Goal: Task Accomplishment & Management: Manage account settings

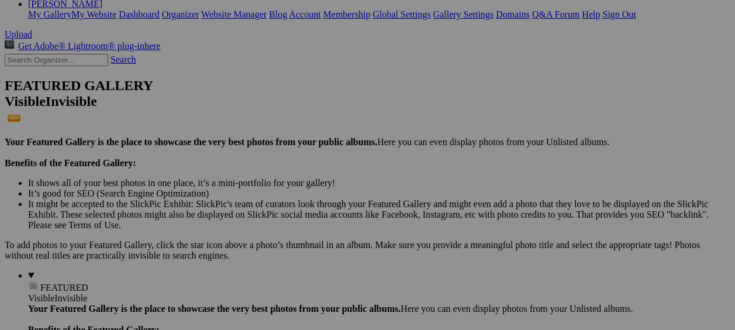
scroll to position [210, 0]
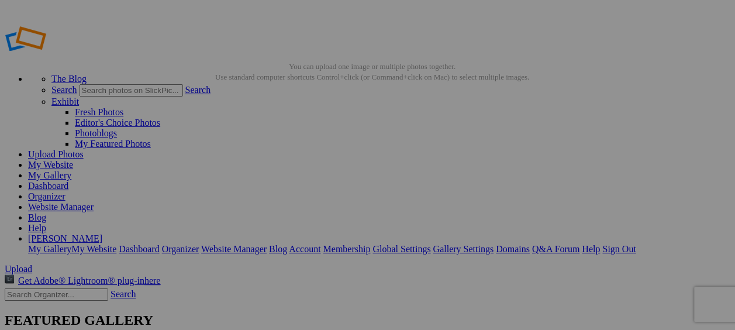
click at [84, 149] on link "Upload Photos" at bounding box center [56, 154] width 56 height 10
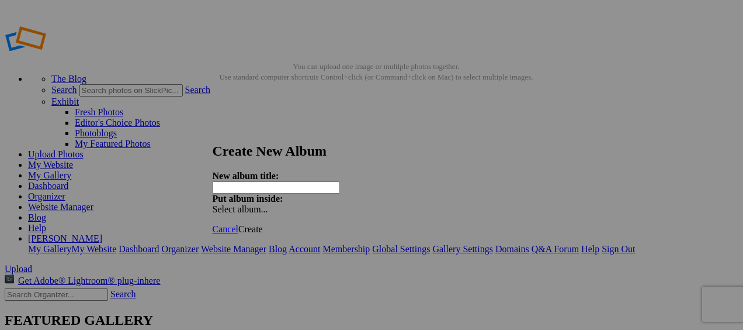
click at [265, 181] on input "text" at bounding box center [276, 187] width 127 height 12
type input "H"
type input "Headshots"
click at [213, 204] on span at bounding box center [213, 209] width 0 height 10
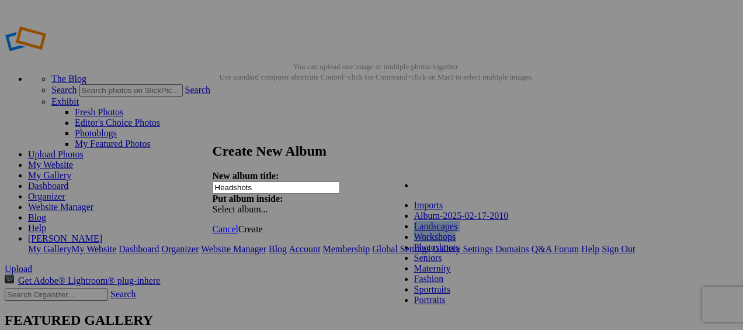
drag, startPoint x: 510, startPoint y: 242, endPoint x: 508, endPoint y: 254, distance: 11.7
click at [508, 254] on ul "Imports Album-2025-02-17-2010 Landscapes Workshops Photoshoots Seniors Maternit…" at bounding box center [465, 252] width 149 height 105
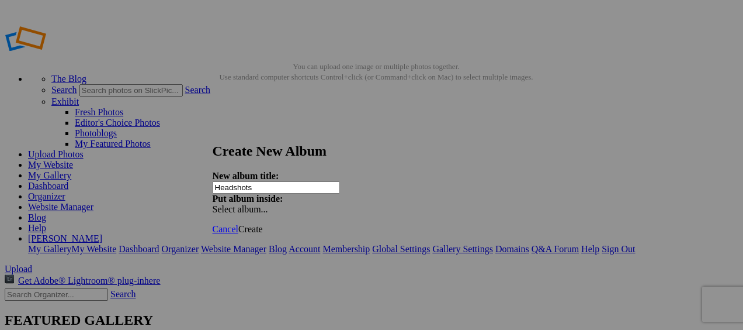
click at [213, 204] on span at bounding box center [213, 209] width 0 height 10
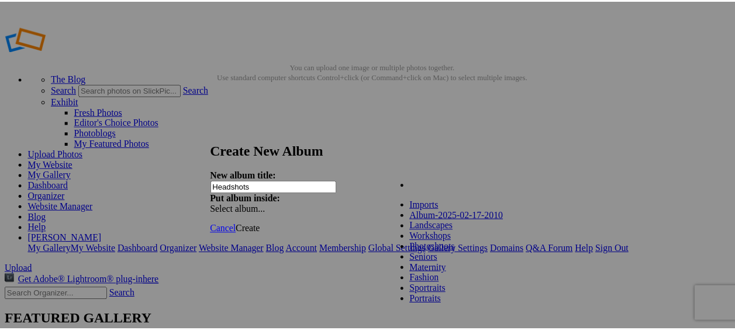
scroll to position [43, 0]
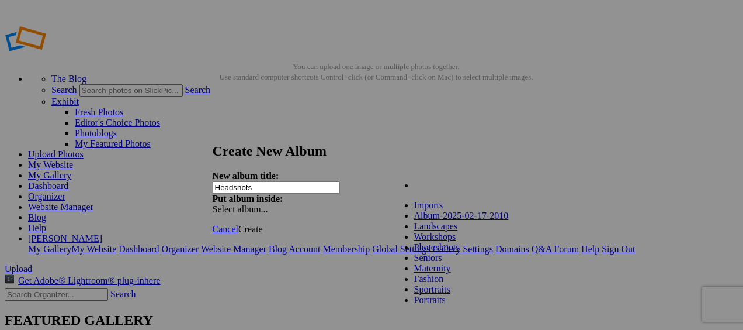
click at [493, 171] on div "New album title: Headshots Put album inside: Select album..." at bounding box center [368, 193] width 310 height 44
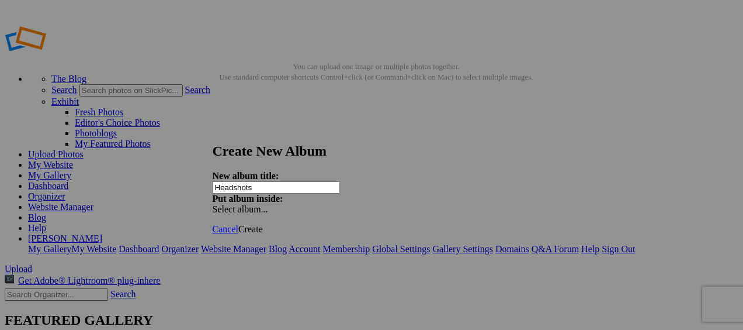
click at [263, 224] on span "Create" at bounding box center [250, 229] width 25 height 10
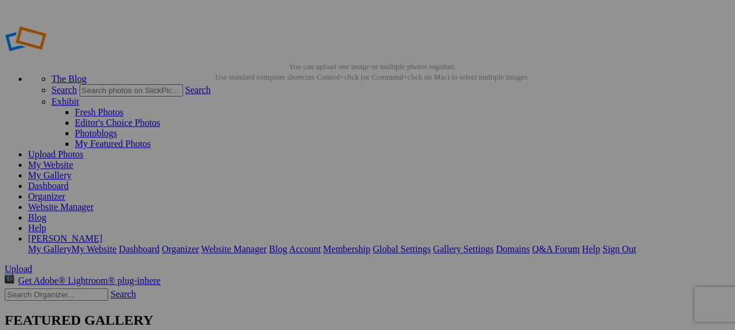
type input "Headshots"
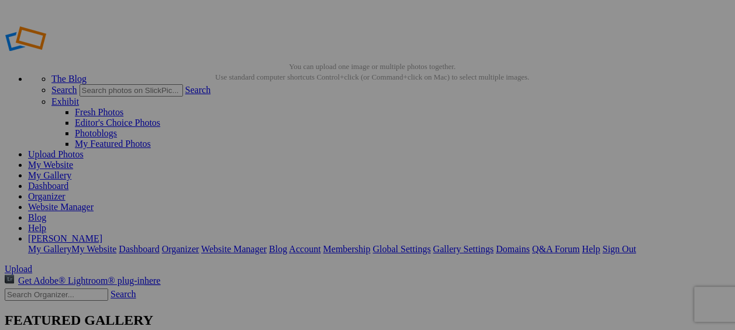
click at [65, 191] on link "Organizer" at bounding box center [46, 196] width 37 height 10
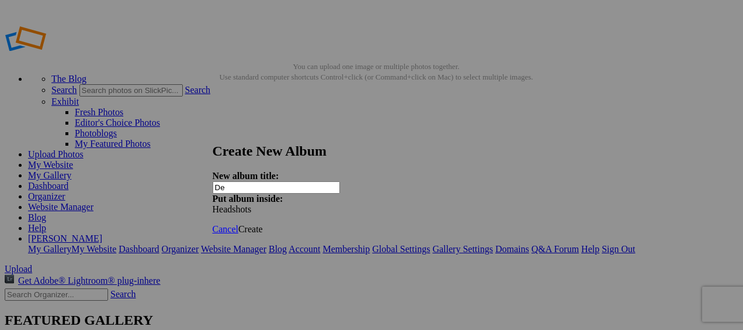
type input "D"
type input "Hinesville Alumni Chapter Delta Sigma Theta, Inc"
click at [263, 224] on span "Create" at bounding box center [250, 229] width 25 height 10
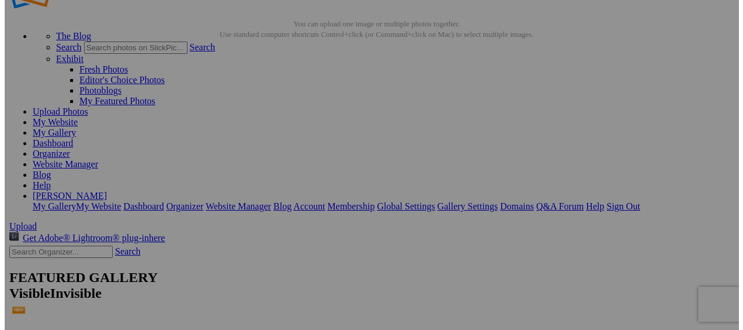
scroll to position [117, 0]
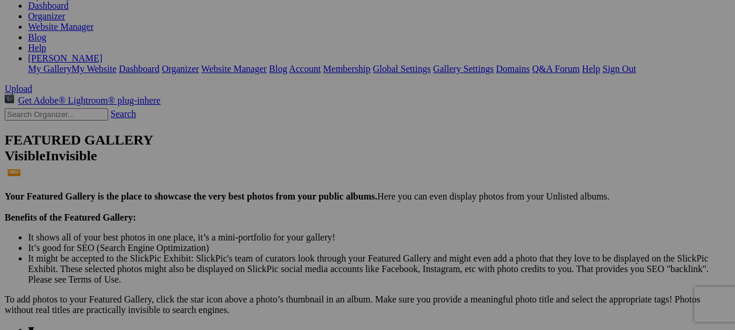
scroll to position [179, 0]
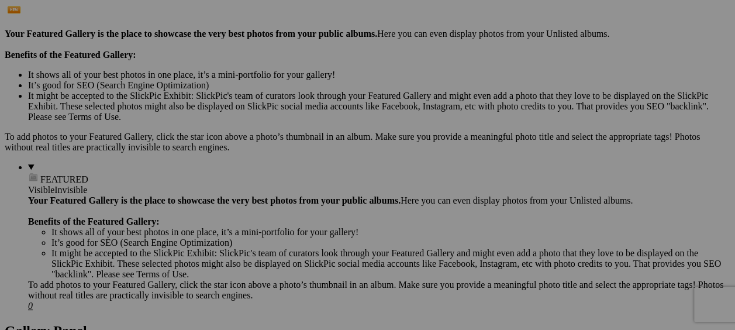
scroll to position [354, 0]
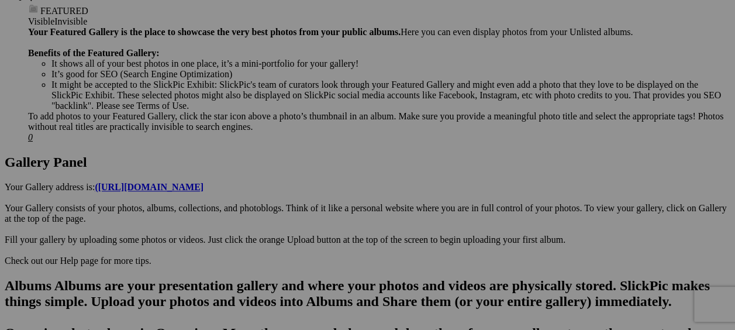
scroll to position [529, 0]
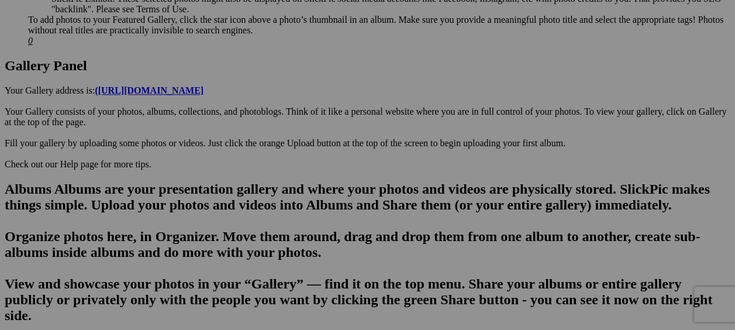
scroll to position [646, 0]
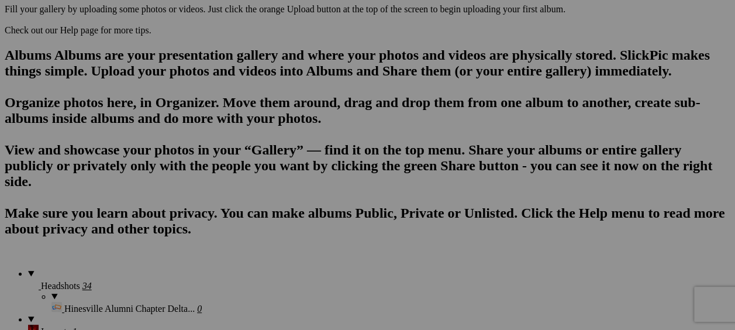
scroll to position [763, 0]
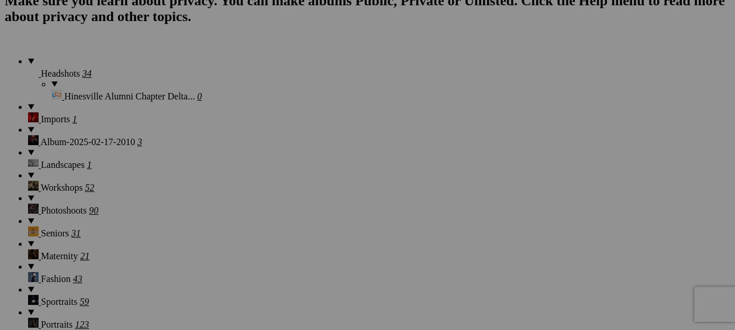
scroll to position [997, 0]
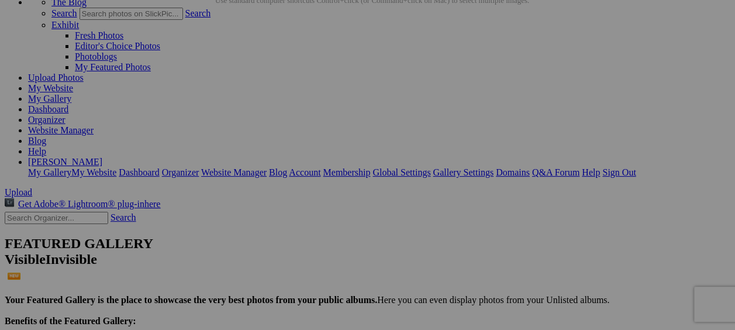
scroll to position [58, 0]
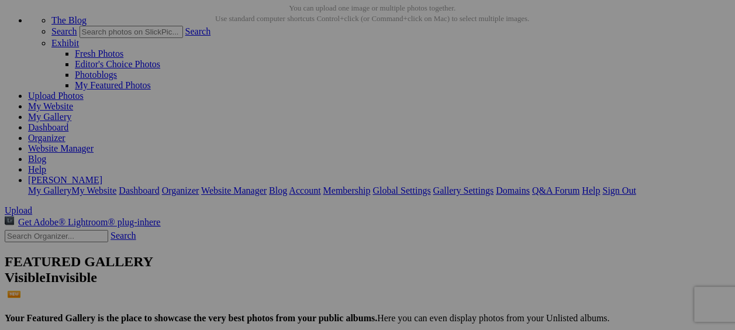
drag, startPoint x: 345, startPoint y: 265, endPoint x: 207, endPoint y: 106, distance: 210.8
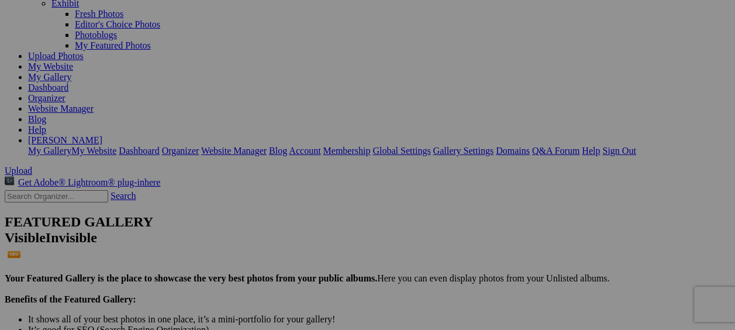
scroll to position [117, 0]
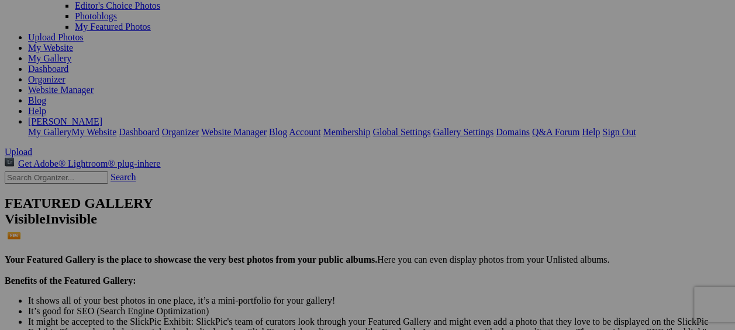
drag, startPoint x: 335, startPoint y: 219, endPoint x: 196, endPoint y: 64, distance: 207.3
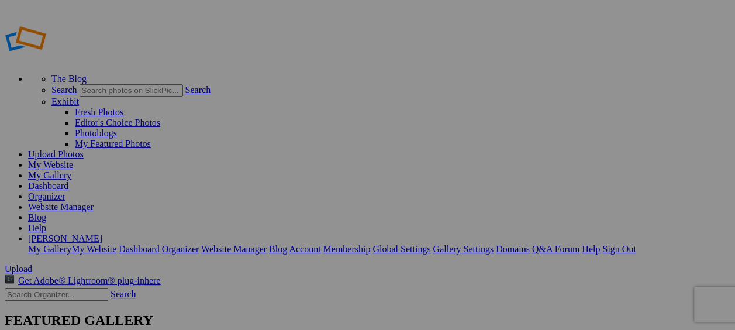
type input "Hinesville Alumni Chapter Delta Sigma Theta, Inc"
type input "Headshots"
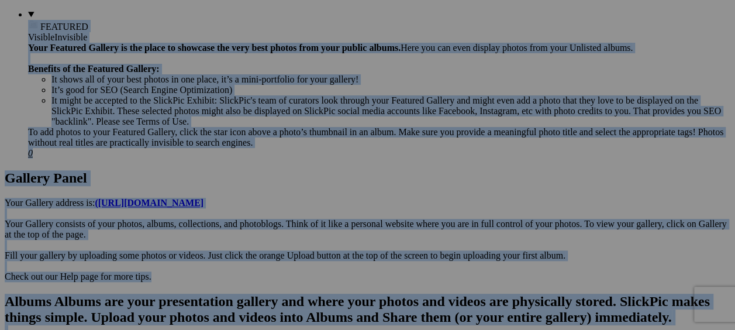
scroll to position [406, 0]
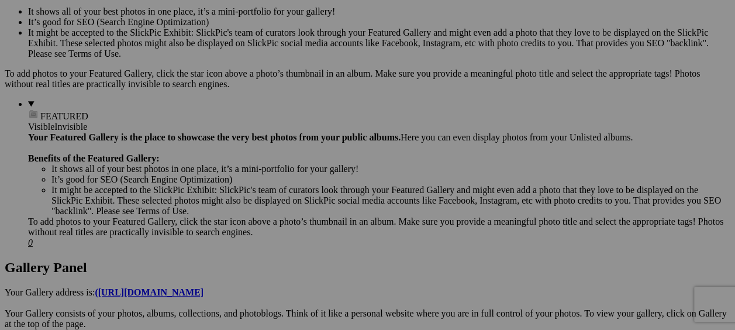
drag, startPoint x: 719, startPoint y: 281, endPoint x: 588, endPoint y: 236, distance: 138.4
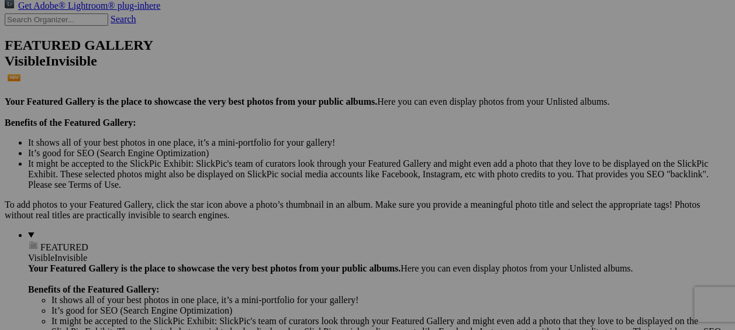
scroll to position [172, 0]
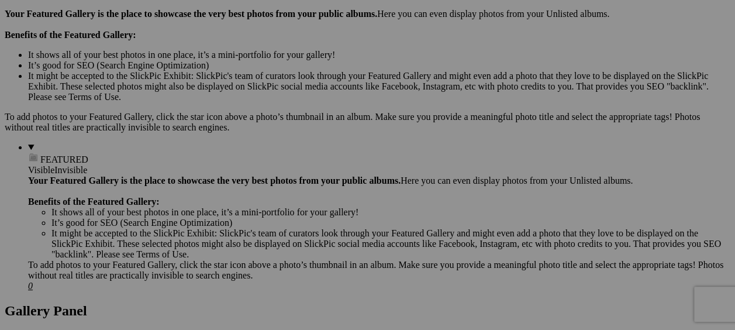
scroll to position [406, 0]
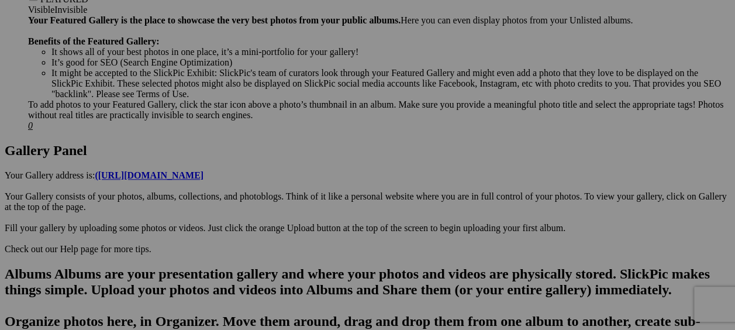
scroll to position [581, 0]
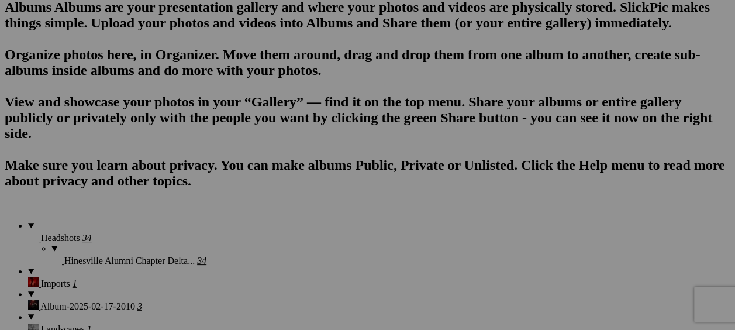
scroll to position [815, 0]
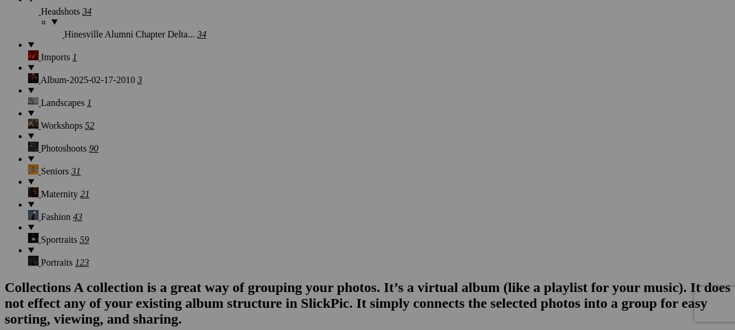
scroll to position [1027, 0]
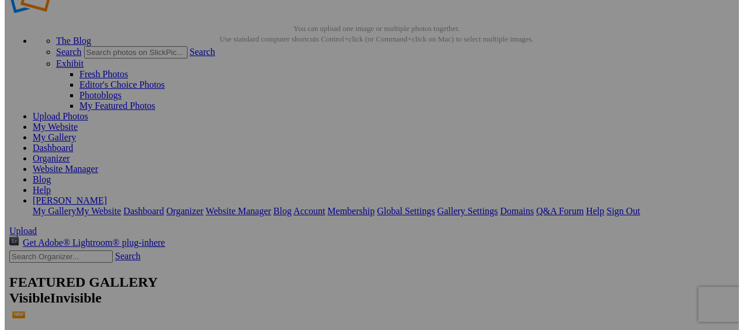
scroll to position [0, 0]
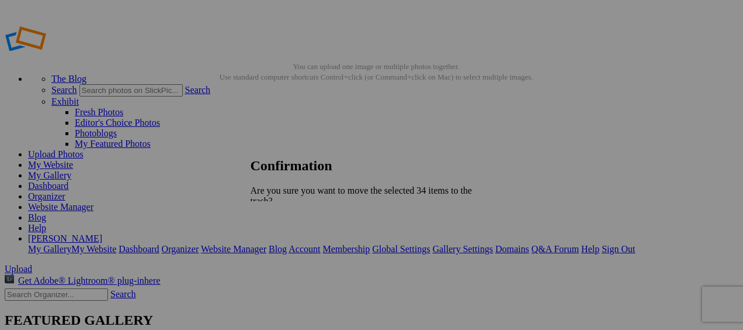
click at [290, 247] on span "Yes" at bounding box center [282, 252] width 13 height 10
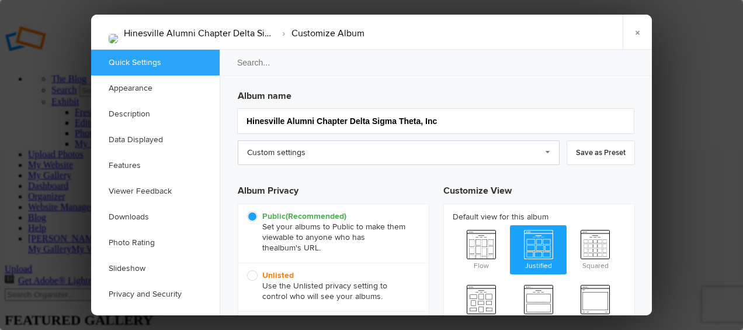
click at [551, 153] on link "Custom settings" at bounding box center [399, 152] width 322 height 25
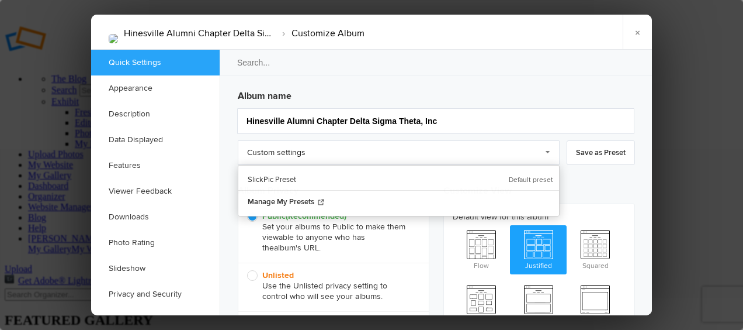
click at [593, 205] on div "Default view for this album Flow Justified Squared Grid Journal Large Slideshow…" at bounding box center [539, 300] width 190 height 193
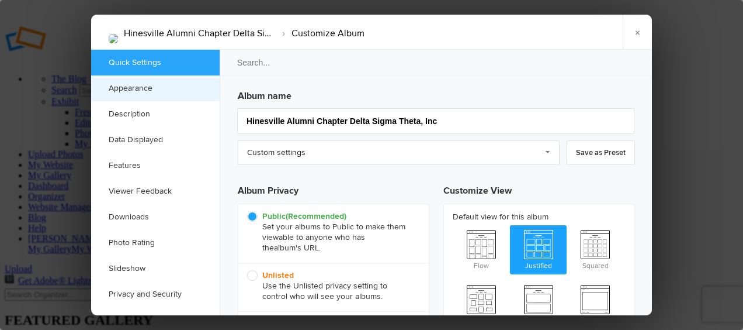
click at [143, 84] on link "Appearance" at bounding box center [155, 88] width 129 height 26
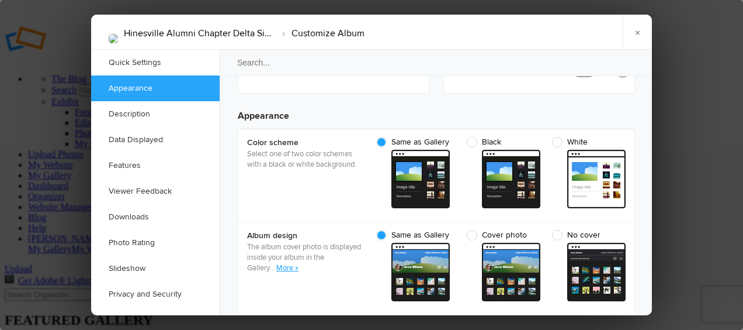
scroll to position [371, 0]
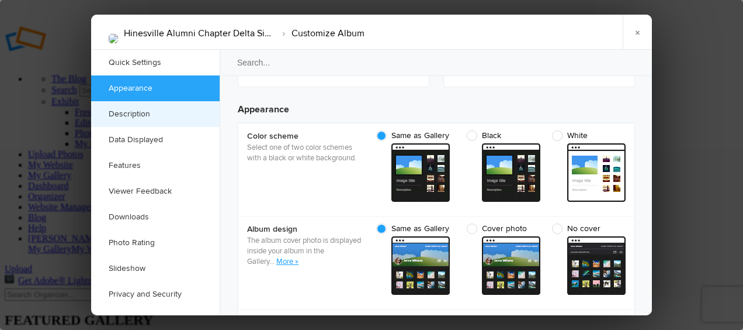
click at [133, 110] on link "Description" at bounding box center [155, 114] width 129 height 26
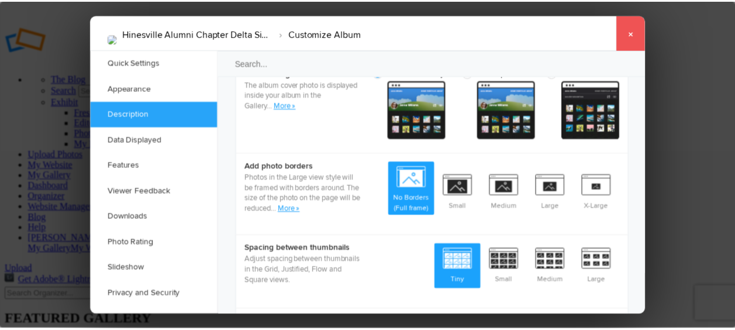
scroll to position [496, 0]
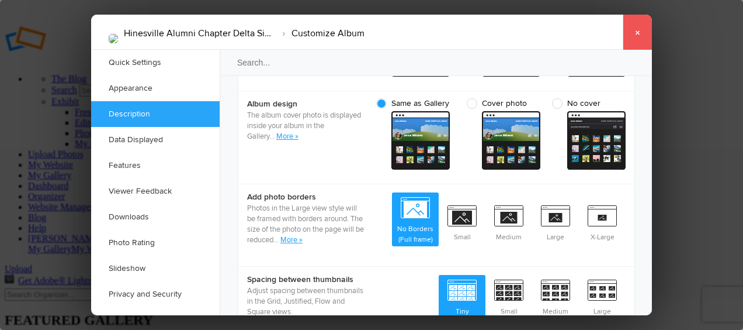
click at [638, 37] on link "×" at bounding box center [637, 32] width 29 height 35
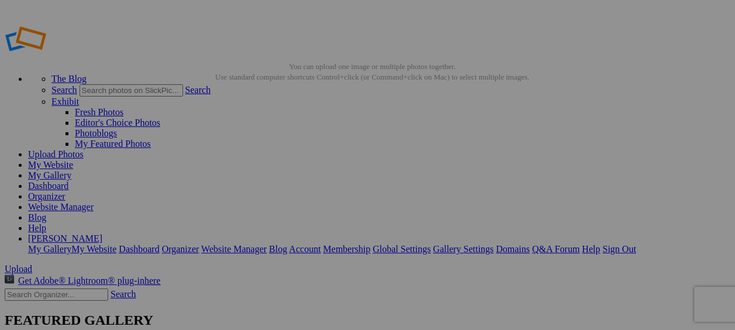
type input "Hinesville Alumni Chapter Delta Sigma Theta, Inc"
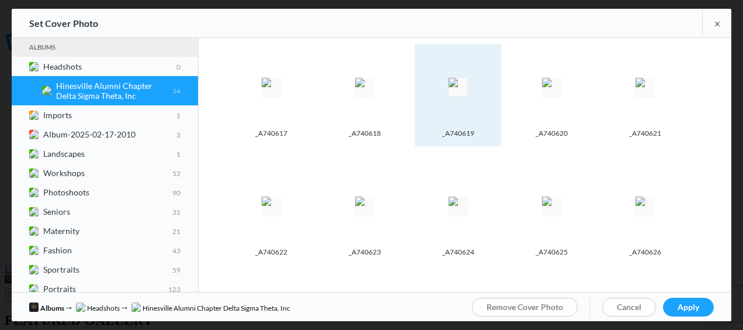
click at [456, 93] on img at bounding box center [458, 87] width 19 height 19
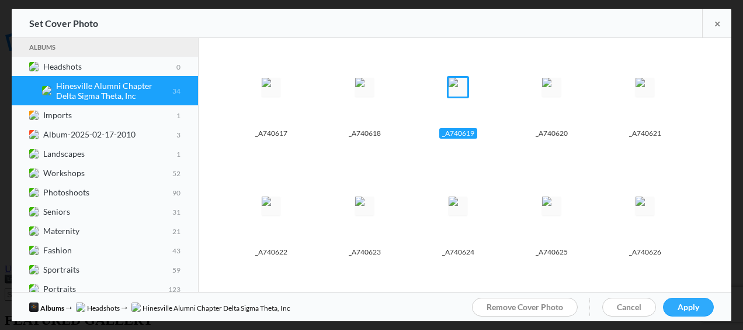
click at [690, 300] on link "Apply" at bounding box center [688, 306] width 51 height 19
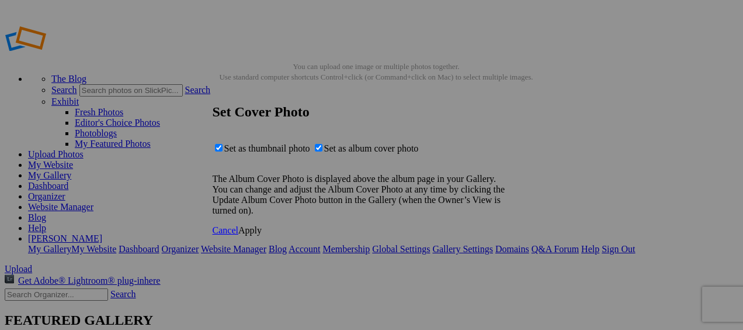
click at [262, 235] on span "Apply" at bounding box center [249, 230] width 23 height 10
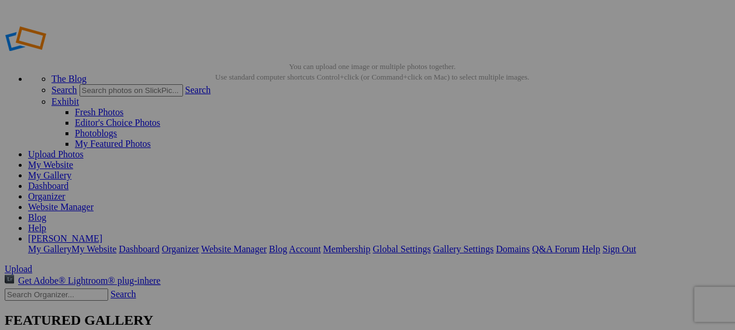
type input "Headshots"
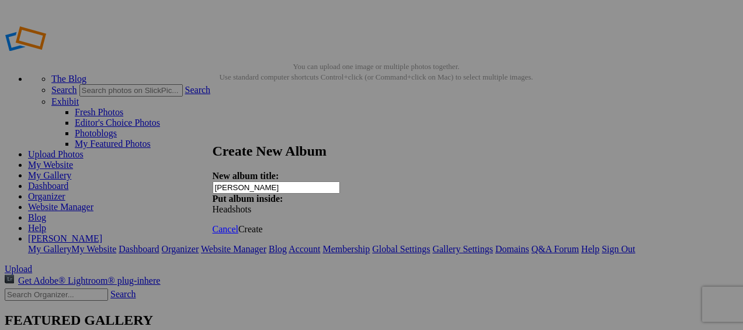
type input "[PERSON_NAME]"
click at [263, 224] on link "Create" at bounding box center [250, 229] width 25 height 10
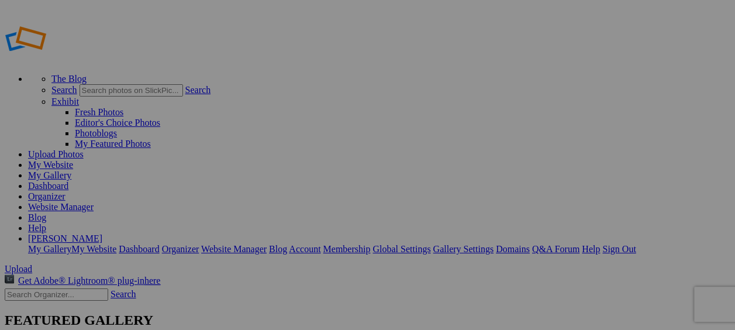
type input "Headshots"
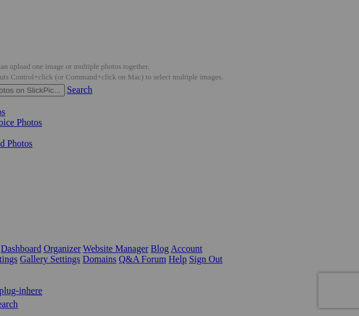
scroll to position [0, 61]
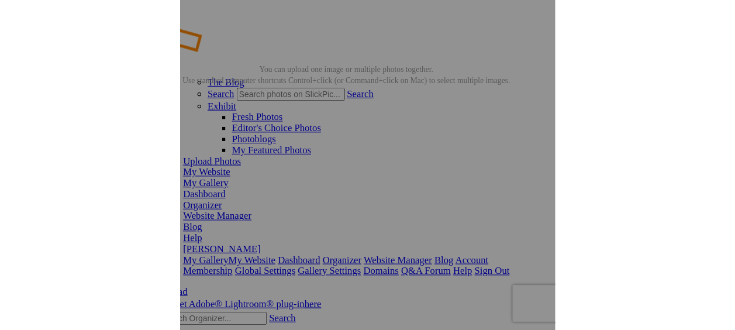
scroll to position [0, 1]
